Goal: Information Seeking & Learning: Learn about a topic

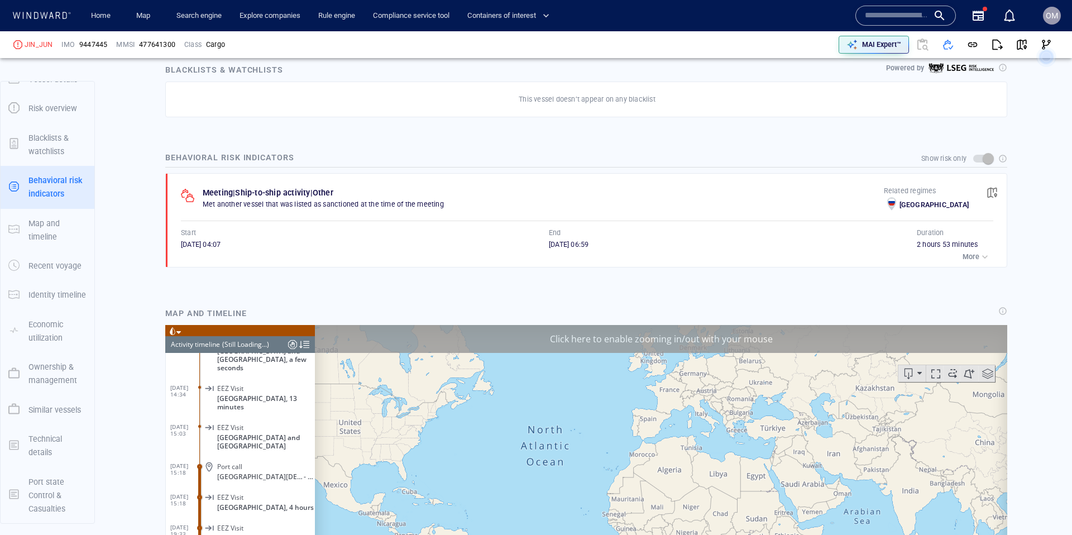
scroll to position [8089, 0]
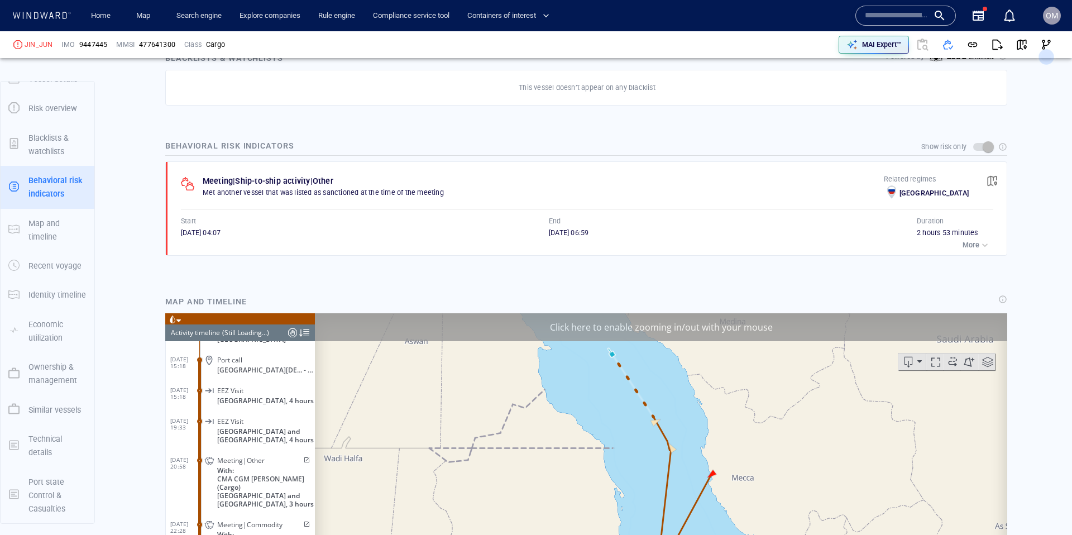
scroll to position [659, 0]
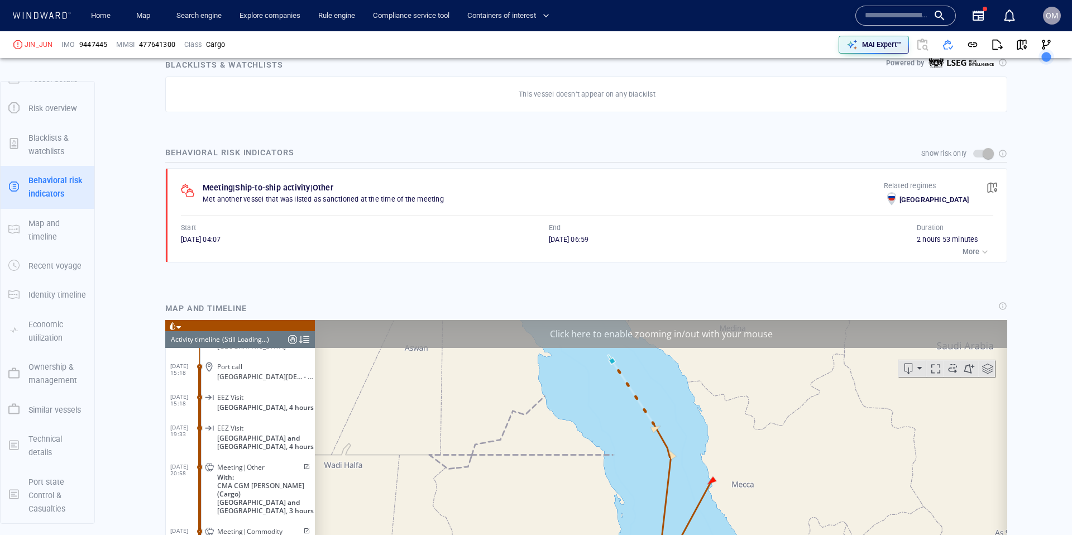
click at [973, 256] on p "More" at bounding box center [971, 252] width 17 height 10
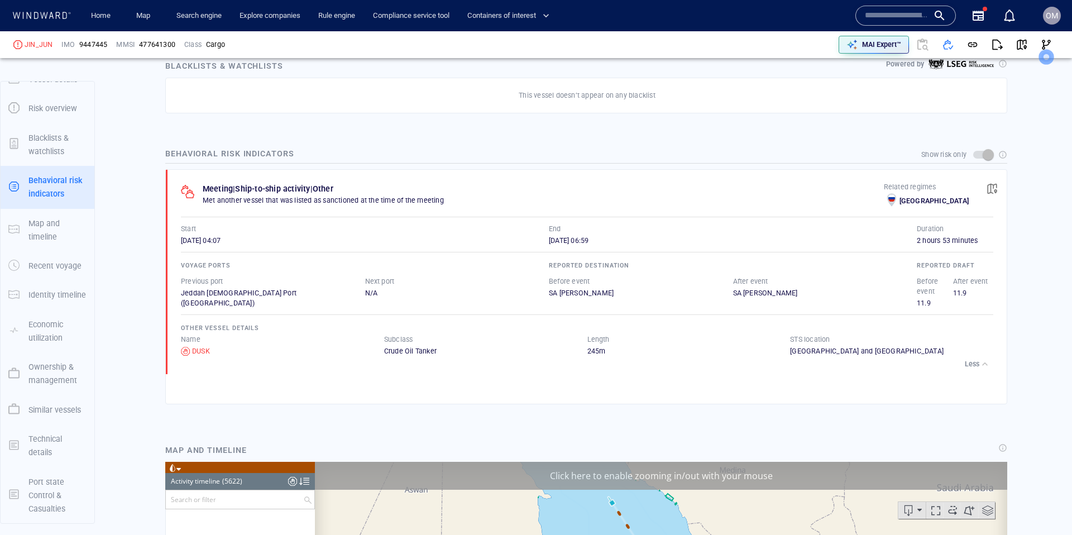
scroll to position [172343, 0]
click at [992, 191] on span "button" at bounding box center [992, 188] width 11 height 11
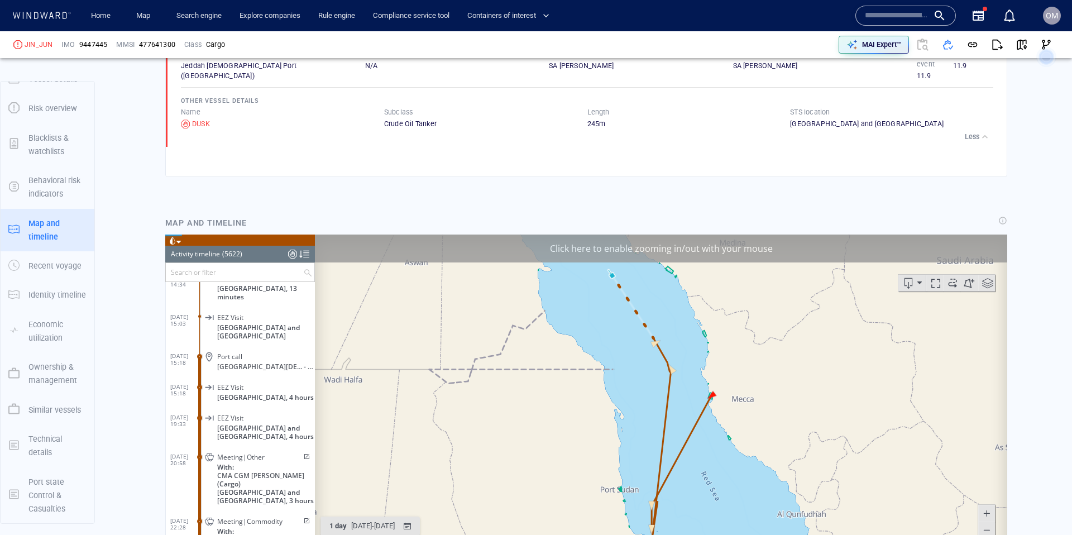
scroll to position [172438, 0]
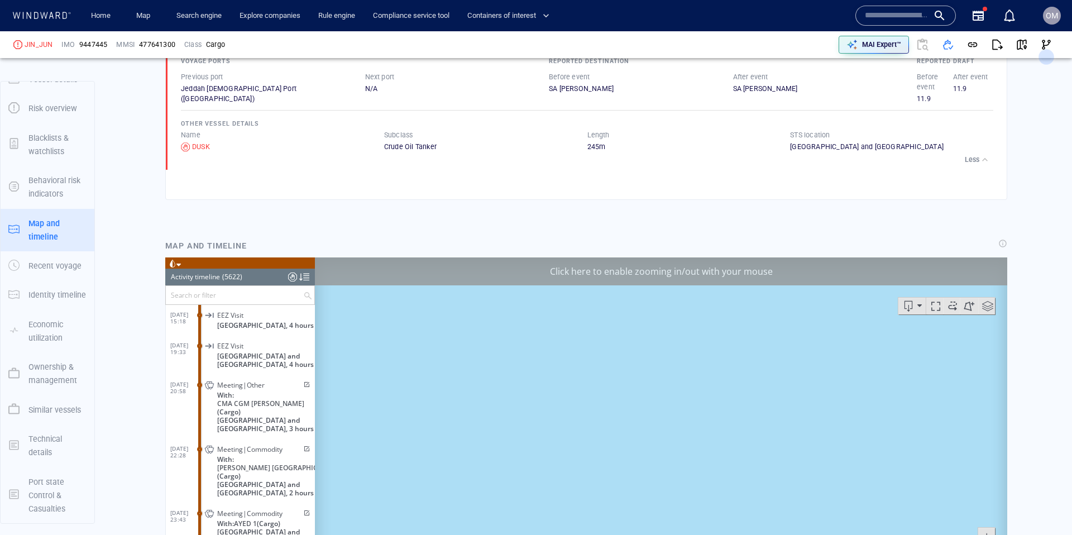
scroll to position [864, 0]
click at [605, 269] on div "Click here to enable zooming in/out with your mouse" at bounding box center [661, 270] width 692 height 28
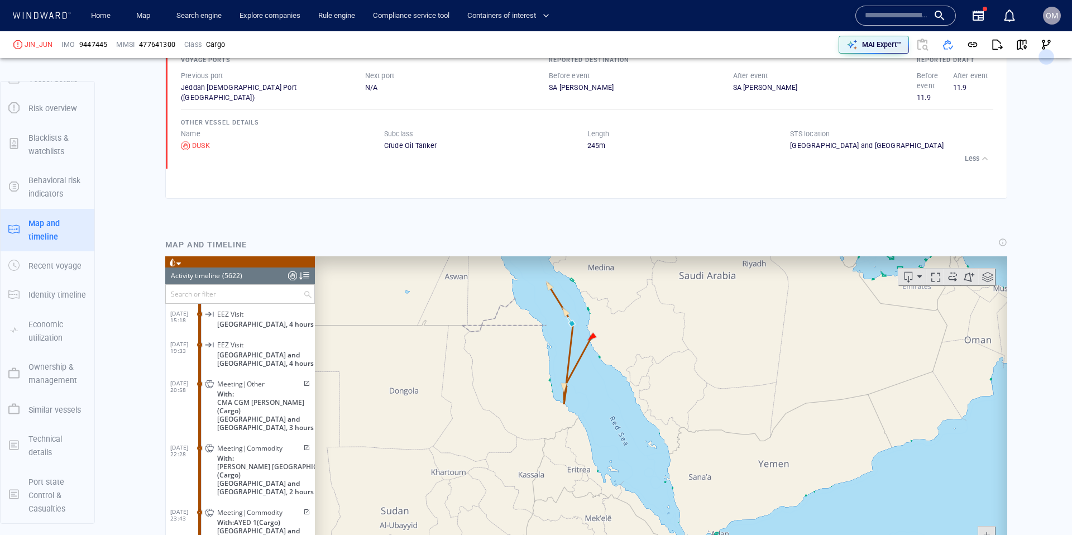
drag, startPoint x: 492, startPoint y: 360, endPoint x: 482, endPoint y: 405, distance: 46.3
click at [481, 406] on canvas "Map" at bounding box center [661, 429] width 692 height 346
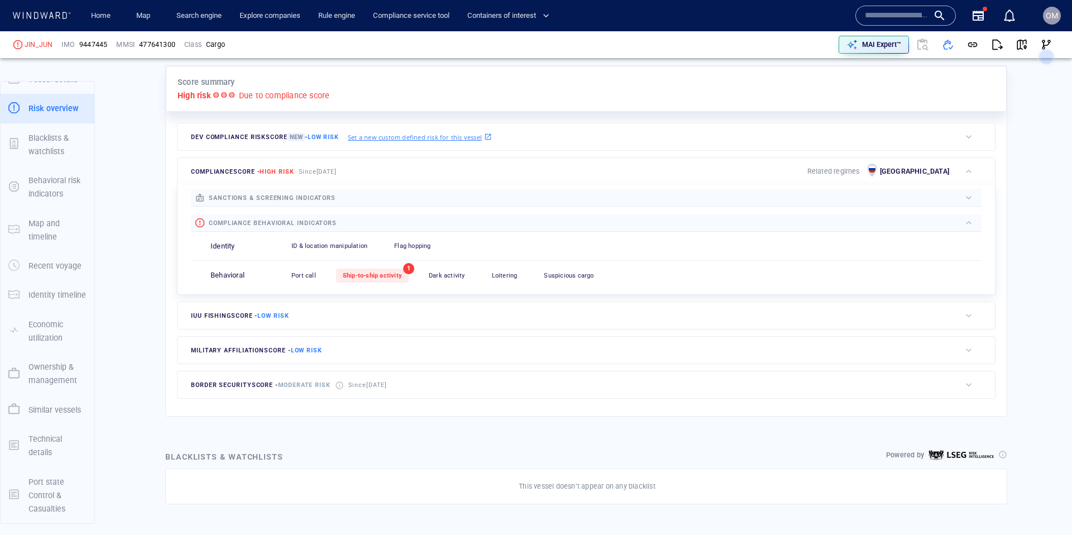
scroll to position [275, 0]
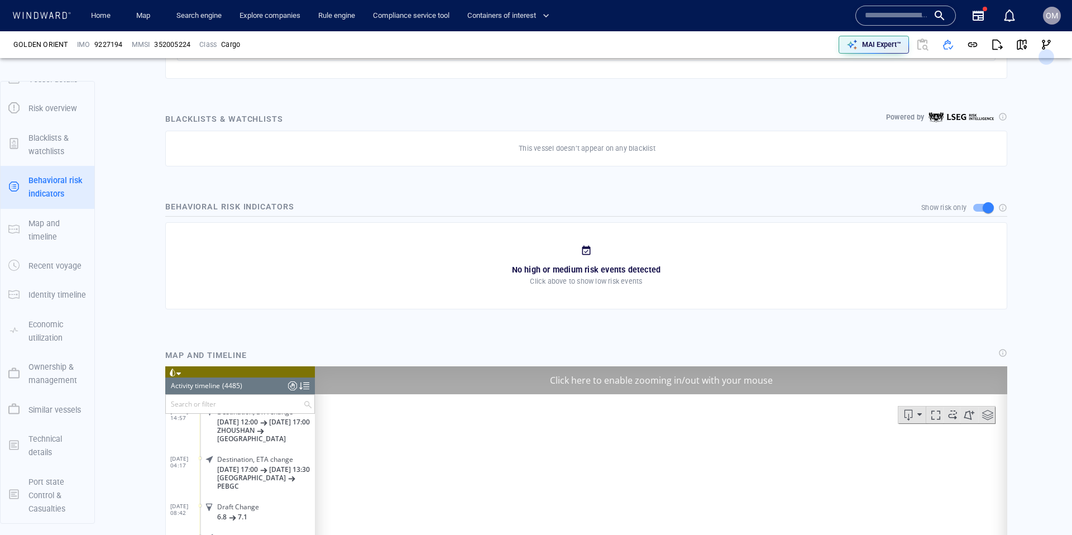
scroll to position [548, 0]
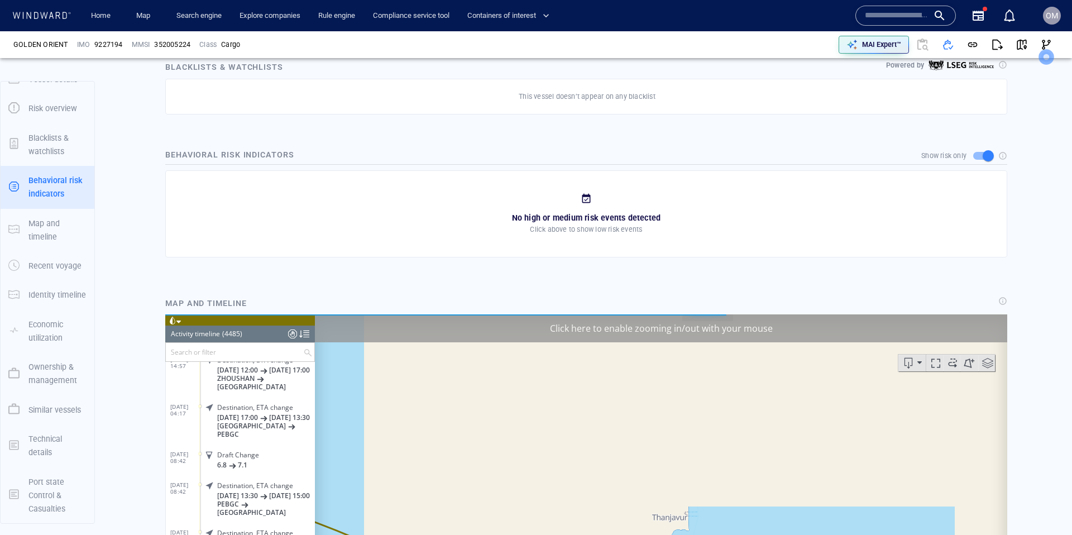
click at [642, 327] on div "Click here to enable zooming in/out with your mouse" at bounding box center [661, 328] width 692 height 28
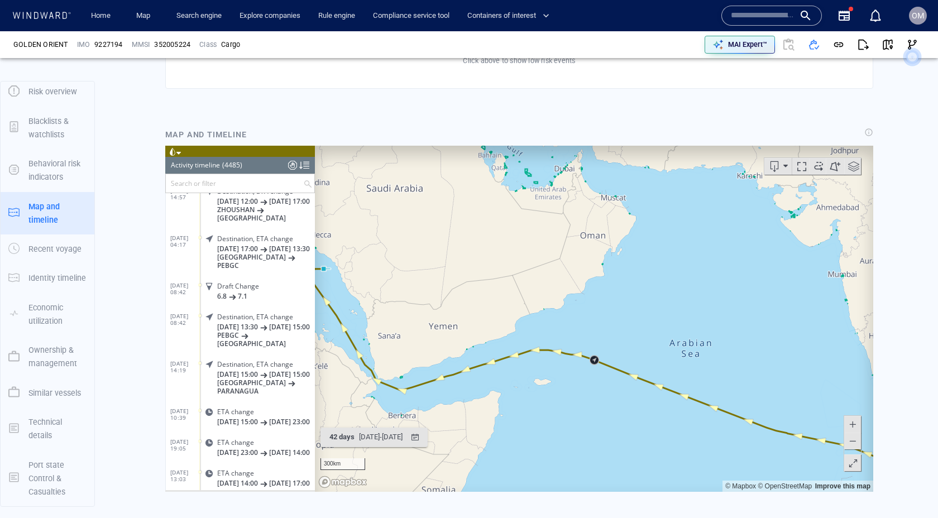
scroll to position [4698, 0]
